Goal: Task Accomplishment & Management: Manage account settings

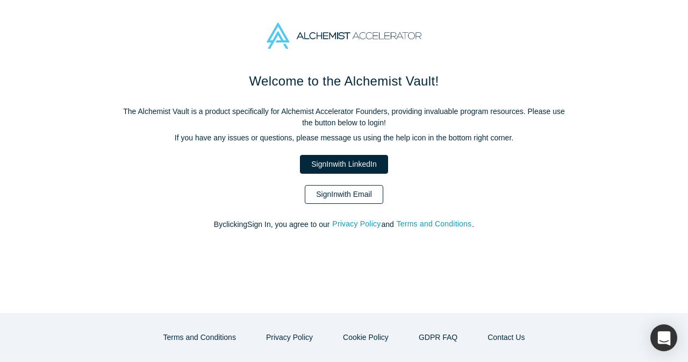
click at [370, 197] on link "Sign In with Email" at bounding box center [344, 194] width 78 height 19
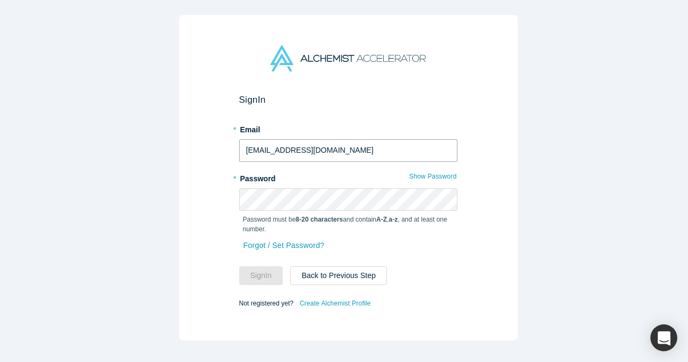
type input "mia@alchemistaccelerator.com"
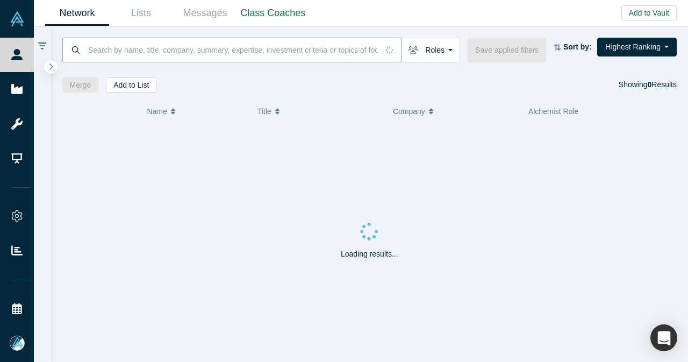
click at [316, 51] on input at bounding box center [232, 49] width 291 height 25
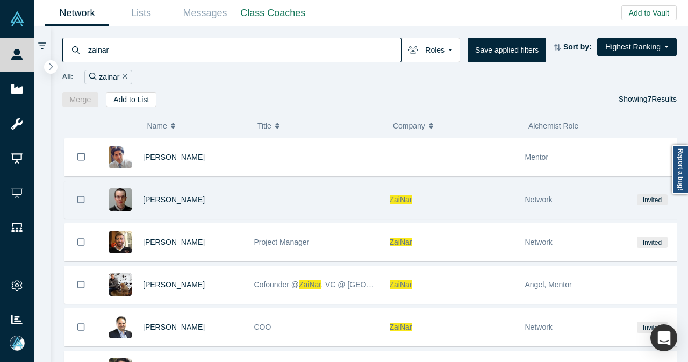
type input "zainar"
click at [242, 207] on div "Philip Kratz" at bounding box center [173, 199] width 150 height 37
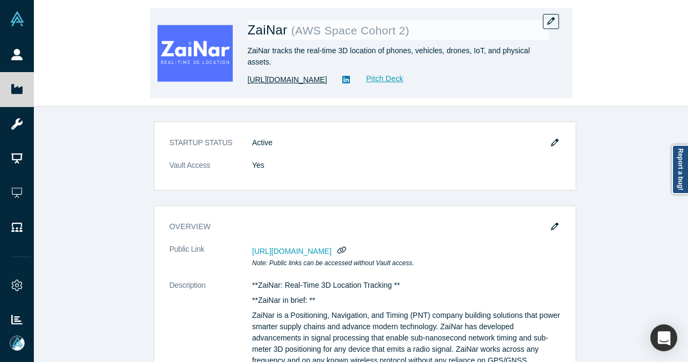
click at [305, 77] on link "[URL][DOMAIN_NAME]" at bounding box center [288, 79] width 80 height 11
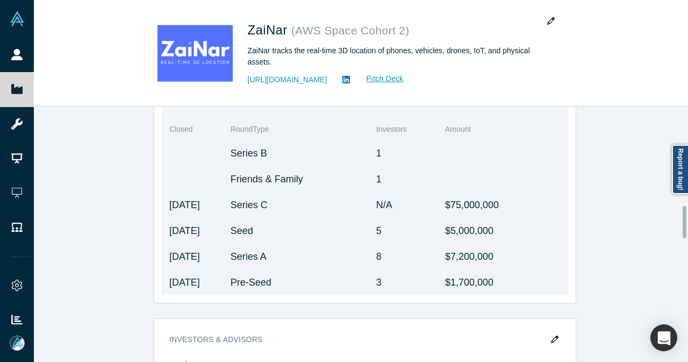
scroll to position [806, 0]
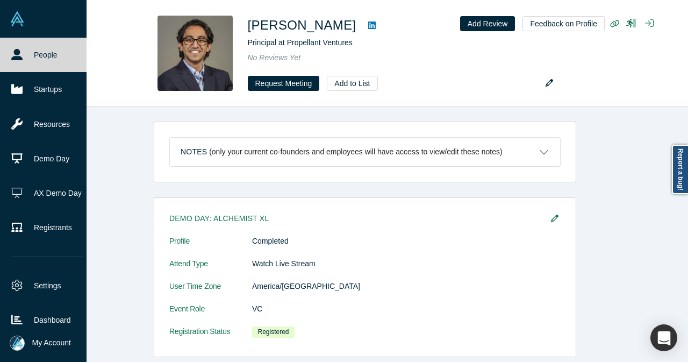
scroll to position [111, 0]
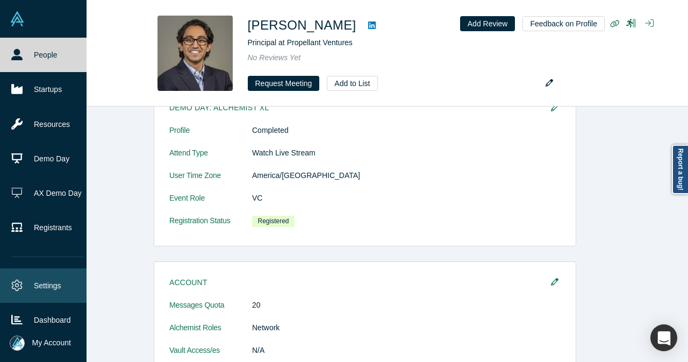
click at [22, 273] on link "Settings" at bounding box center [47, 285] width 95 height 34
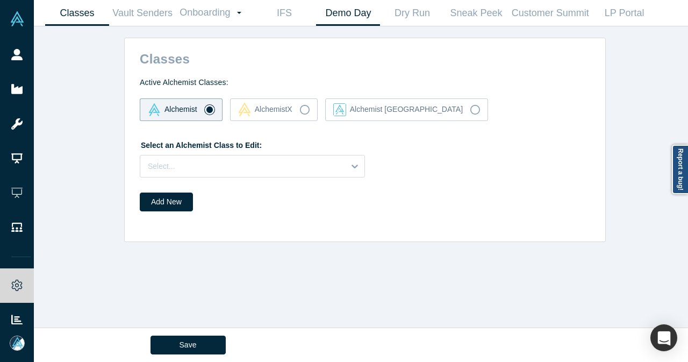
click at [354, 13] on link "Demo Day" at bounding box center [348, 13] width 64 height 25
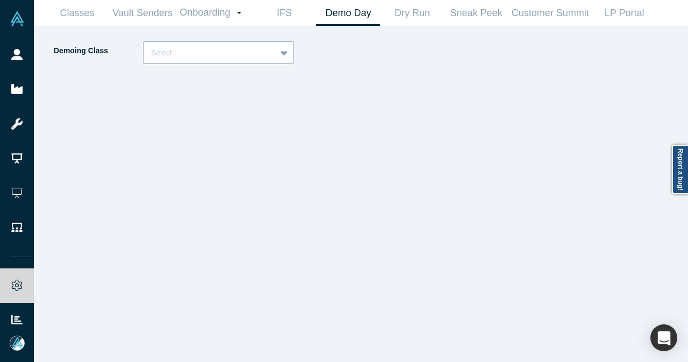
click at [285, 56] on icon at bounding box center [284, 52] width 7 height 11
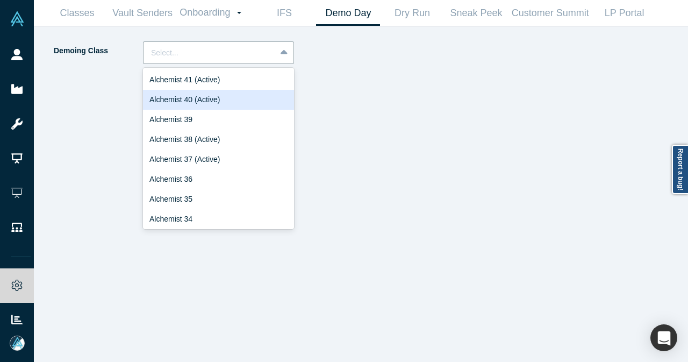
click at [257, 102] on div "Alchemist 40 (Active)" at bounding box center [218, 100] width 151 height 20
